Goal: Task Accomplishment & Management: Use online tool/utility

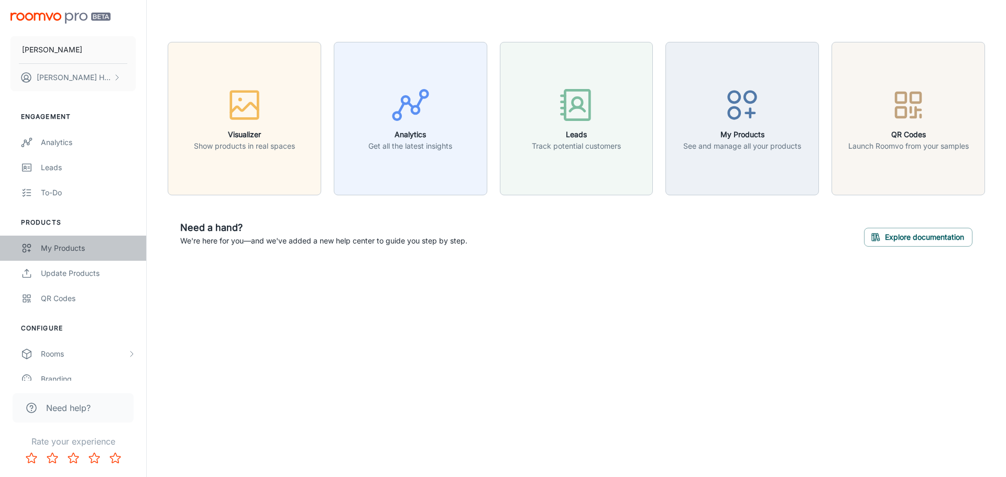
click at [48, 246] on div "My Products" at bounding box center [88, 249] width 95 height 12
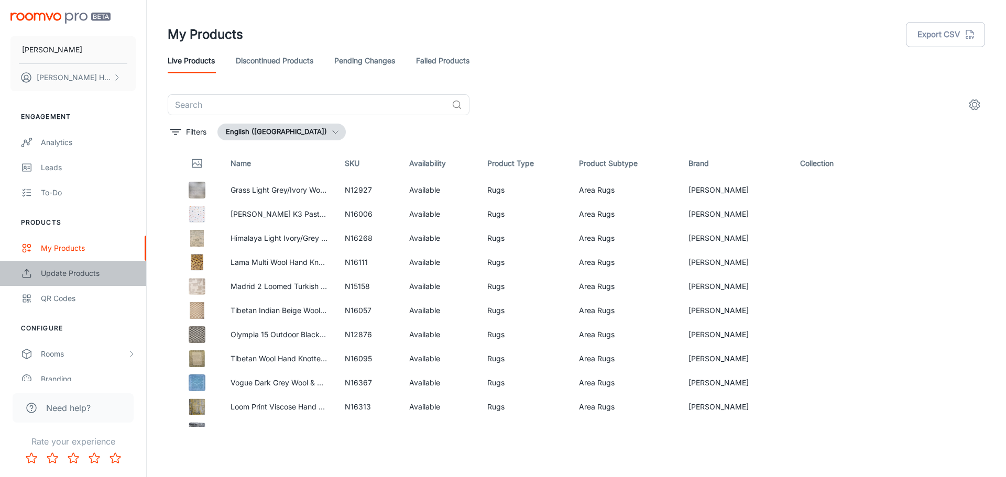
click at [39, 275] on link "Update Products" at bounding box center [73, 273] width 146 height 25
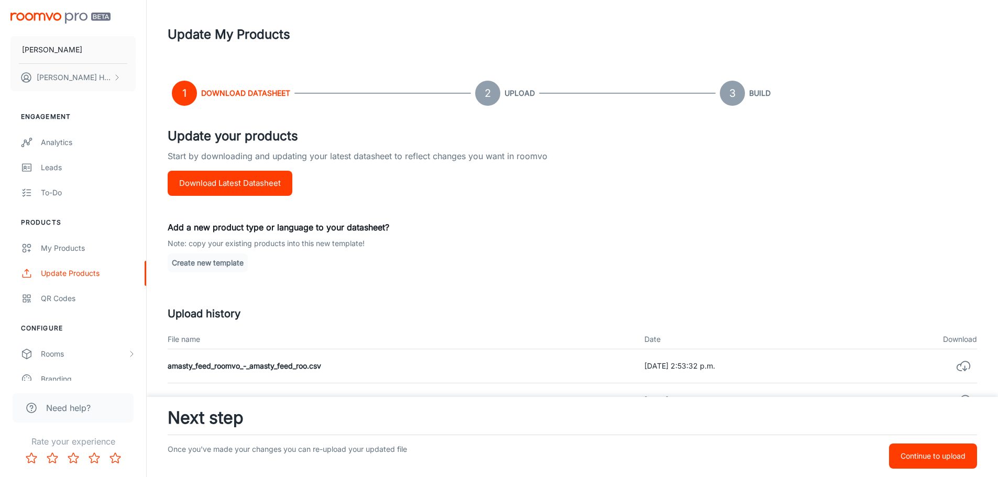
click at [230, 185] on button "Download Latest Datasheet" at bounding box center [230, 183] width 125 height 25
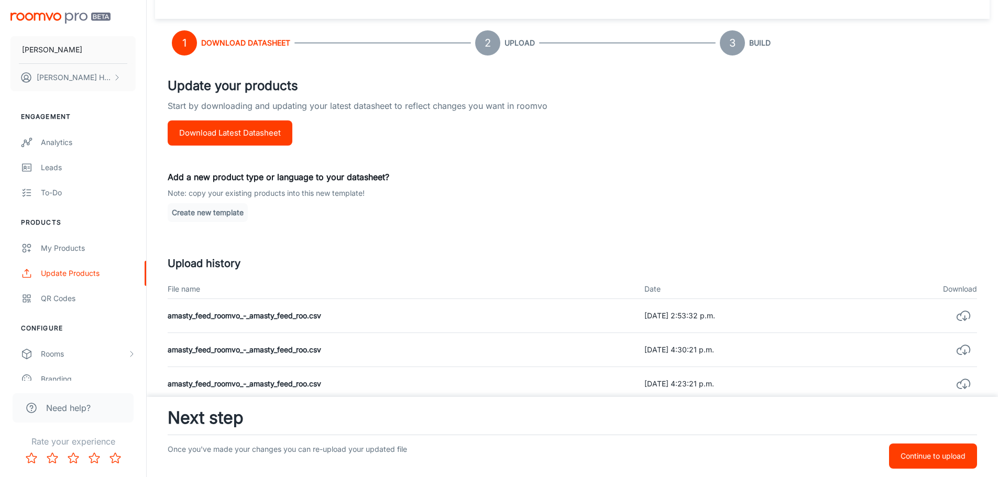
scroll to position [52, 0]
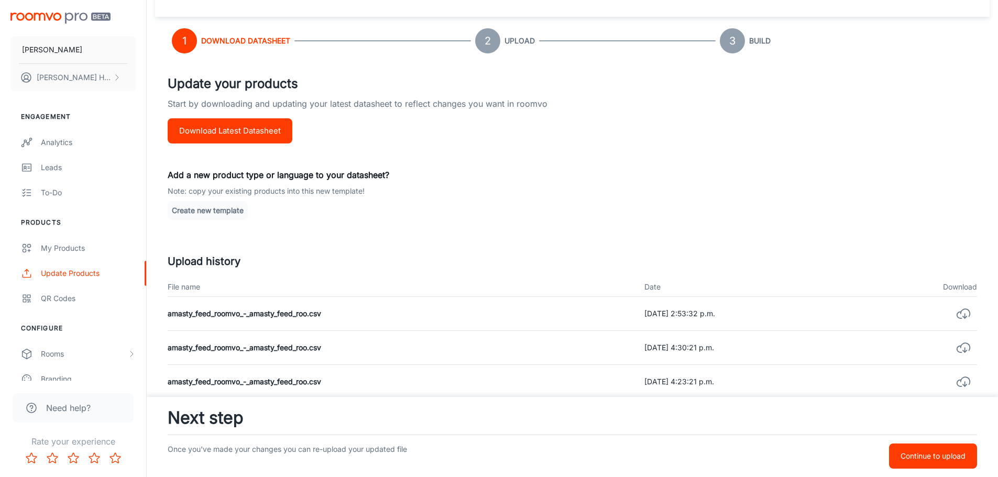
click at [959, 467] on button "Continue to upload" at bounding box center [933, 456] width 88 height 25
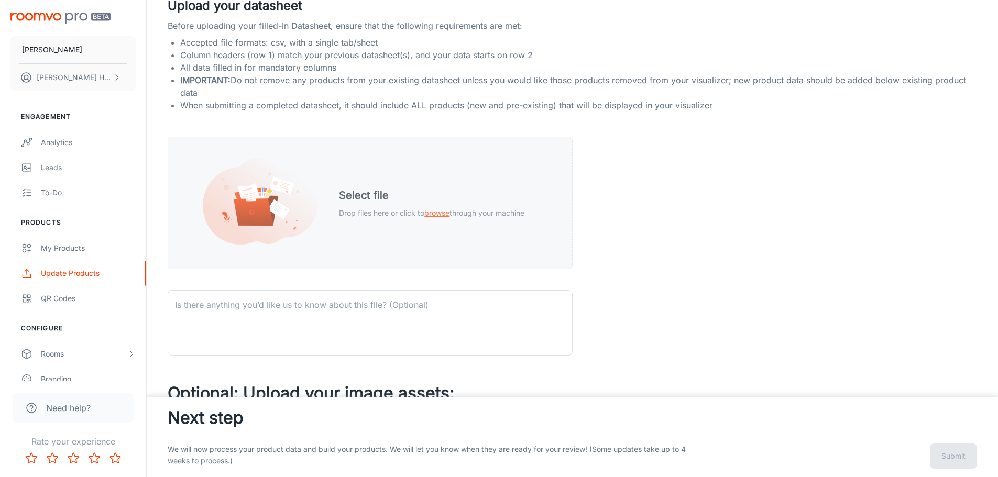
scroll to position [125, 0]
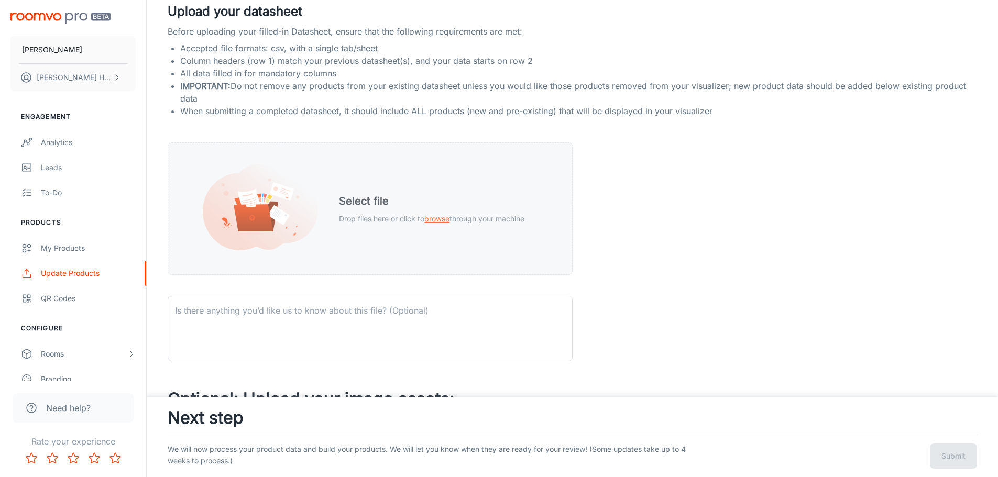
click at [384, 234] on div "Select file Drop files here or click to browse through your machine" at bounding box center [432, 209] width 211 height 57
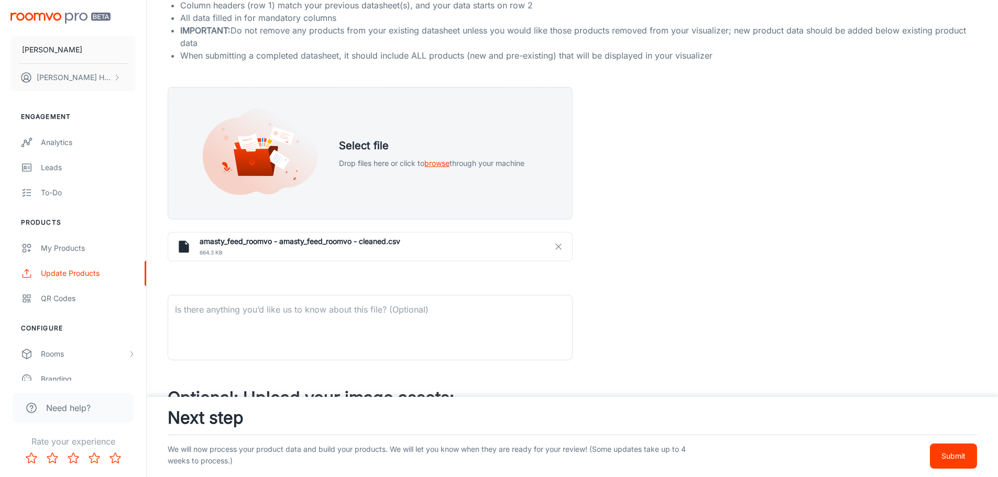
scroll to position [194, 0]
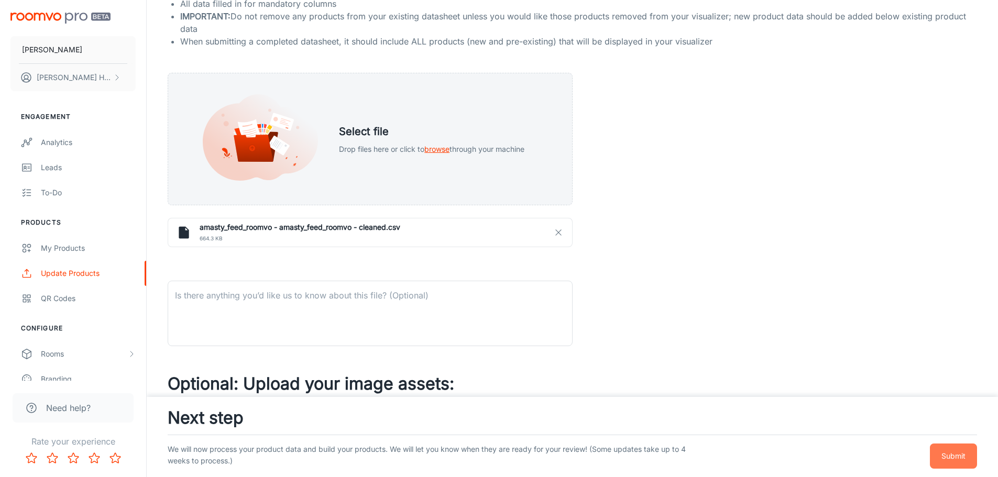
click at [957, 464] on button "Submit" at bounding box center [953, 456] width 47 height 25
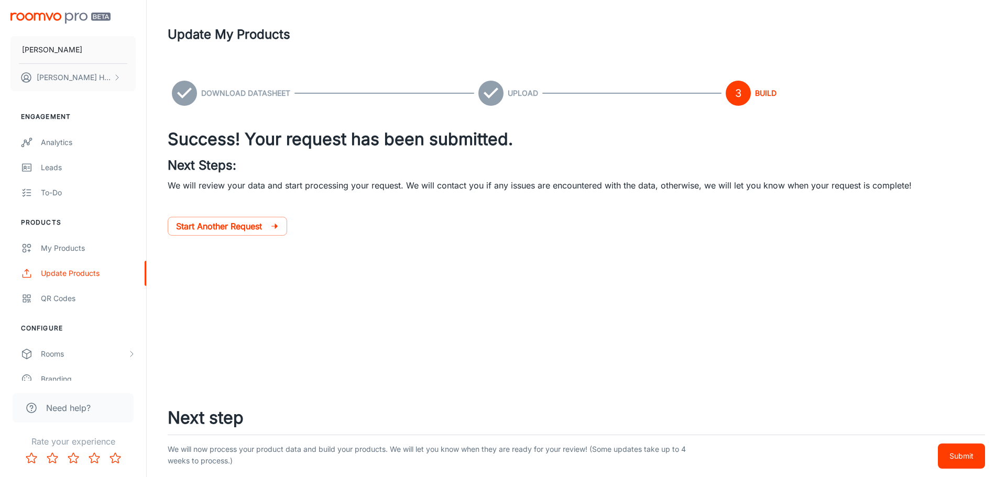
click at [957, 464] on button "Submit" at bounding box center [961, 456] width 47 height 25
click at [391, 330] on div "Update My Products Download Datasheet Upload Build Success! Your request has be…" at bounding box center [577, 170] width 860 height 341
